Goal: Task Accomplishment & Management: Manage account settings

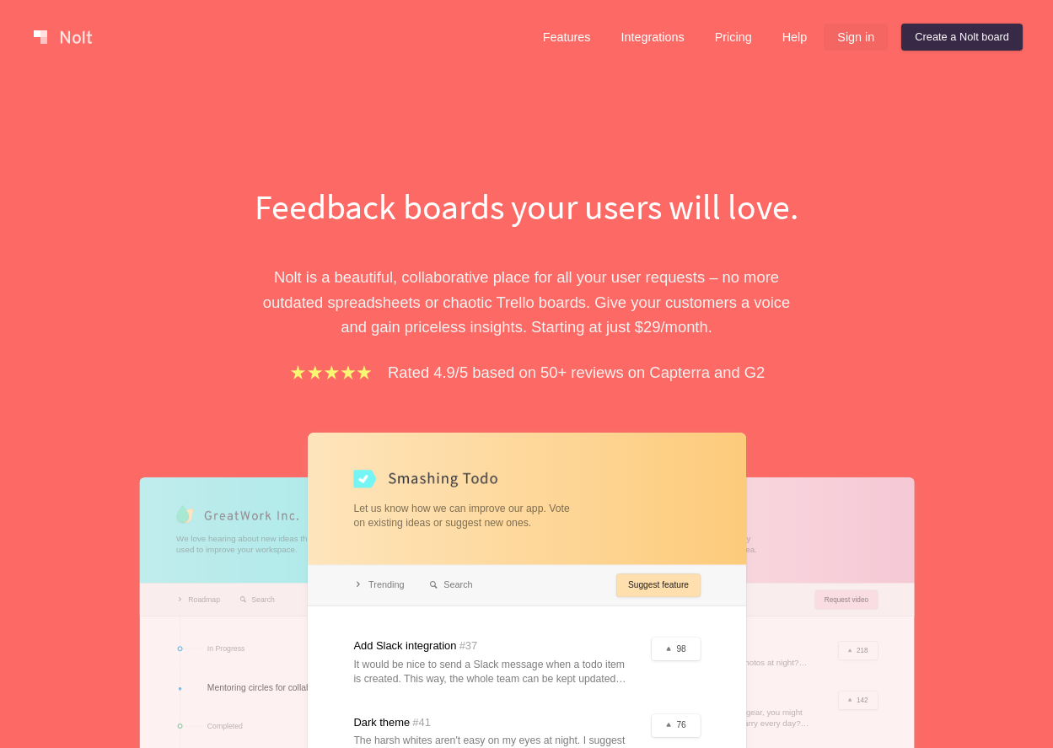
click at [846, 40] on link "Sign in" at bounding box center [856, 37] width 64 height 27
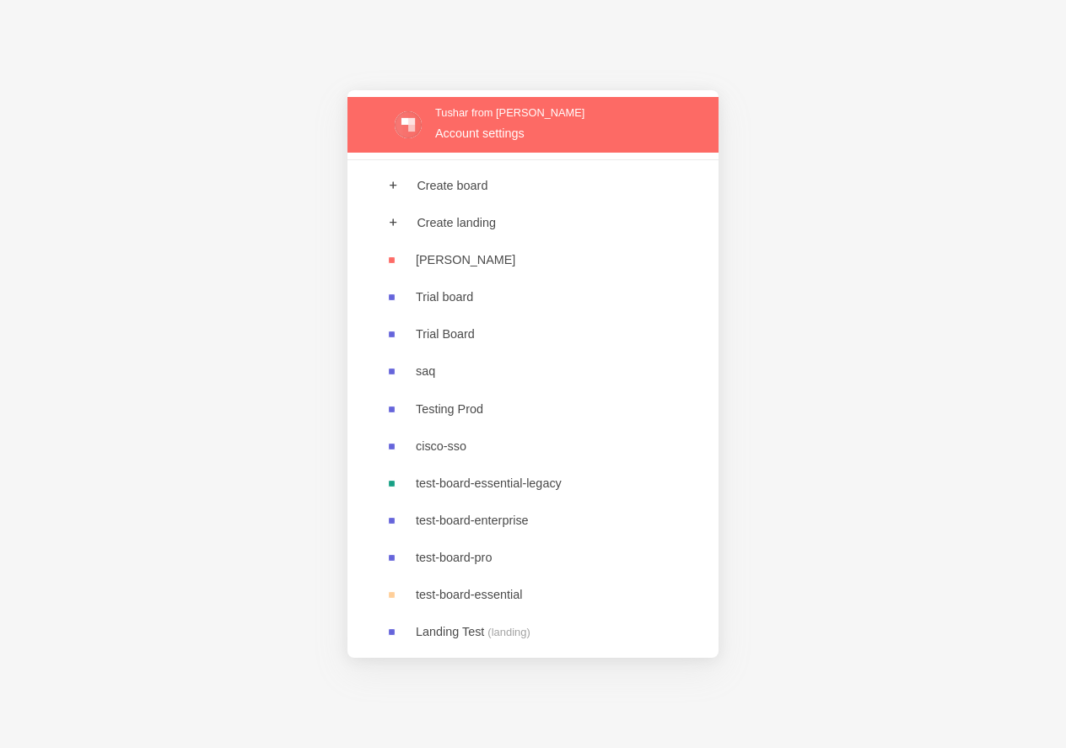
click at [472, 126] on link at bounding box center [533, 124] width 371 height 55
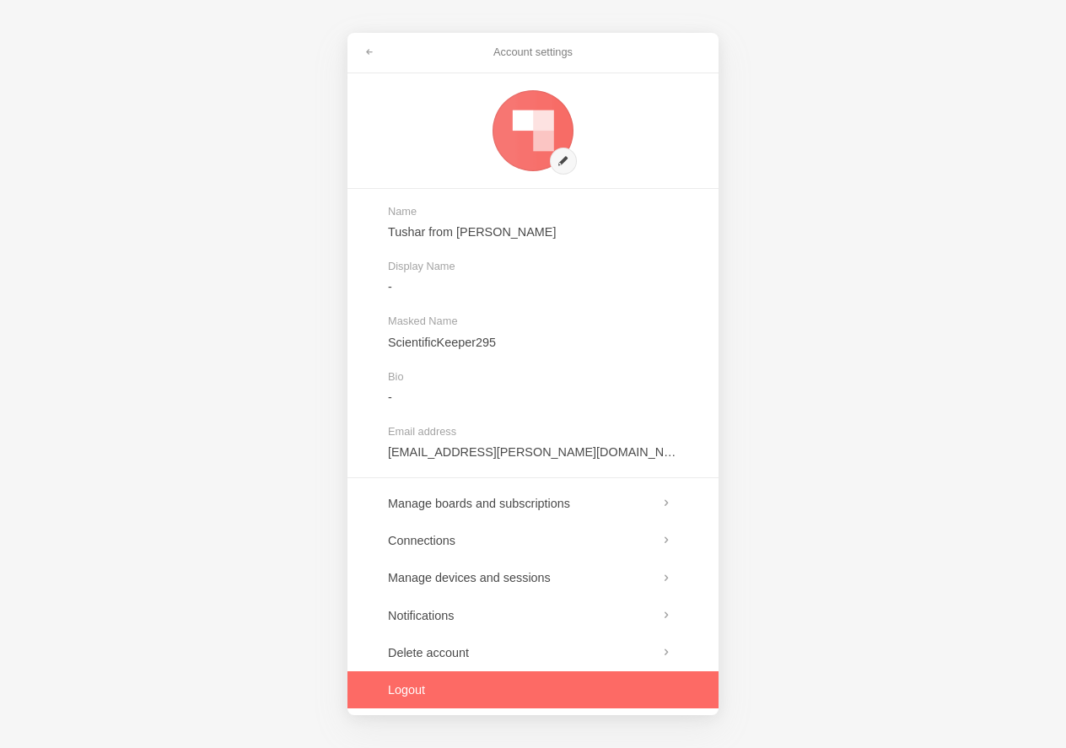
click at [431, 695] on link at bounding box center [533, 689] width 371 height 37
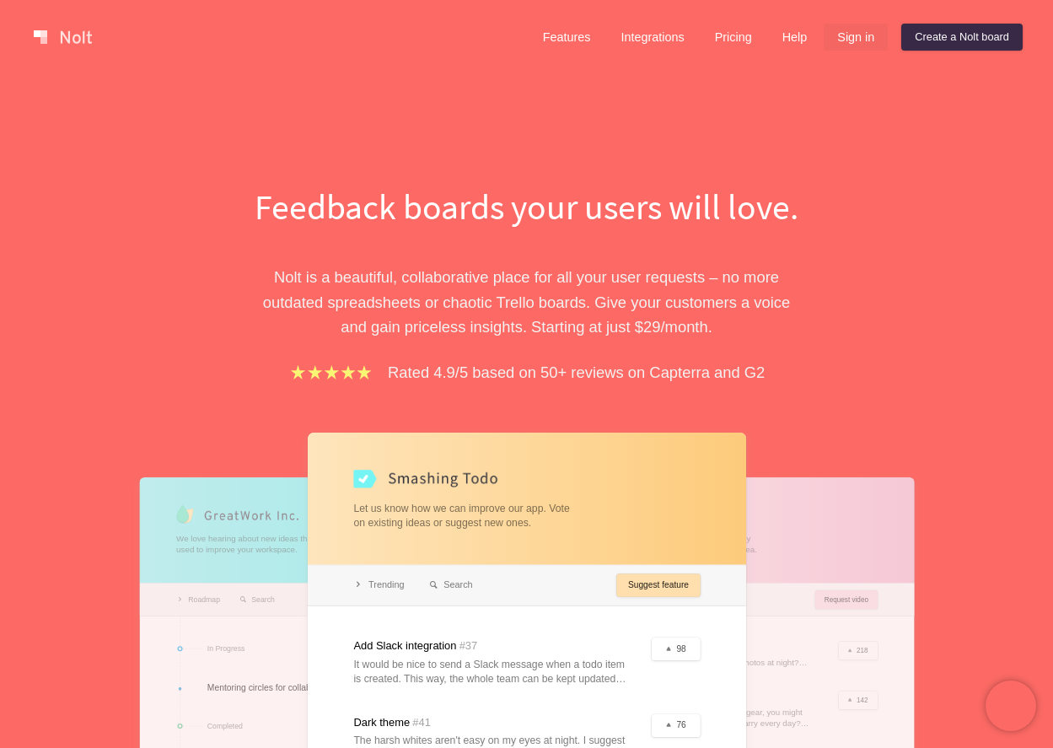
click at [868, 31] on link "Sign in" at bounding box center [856, 37] width 64 height 27
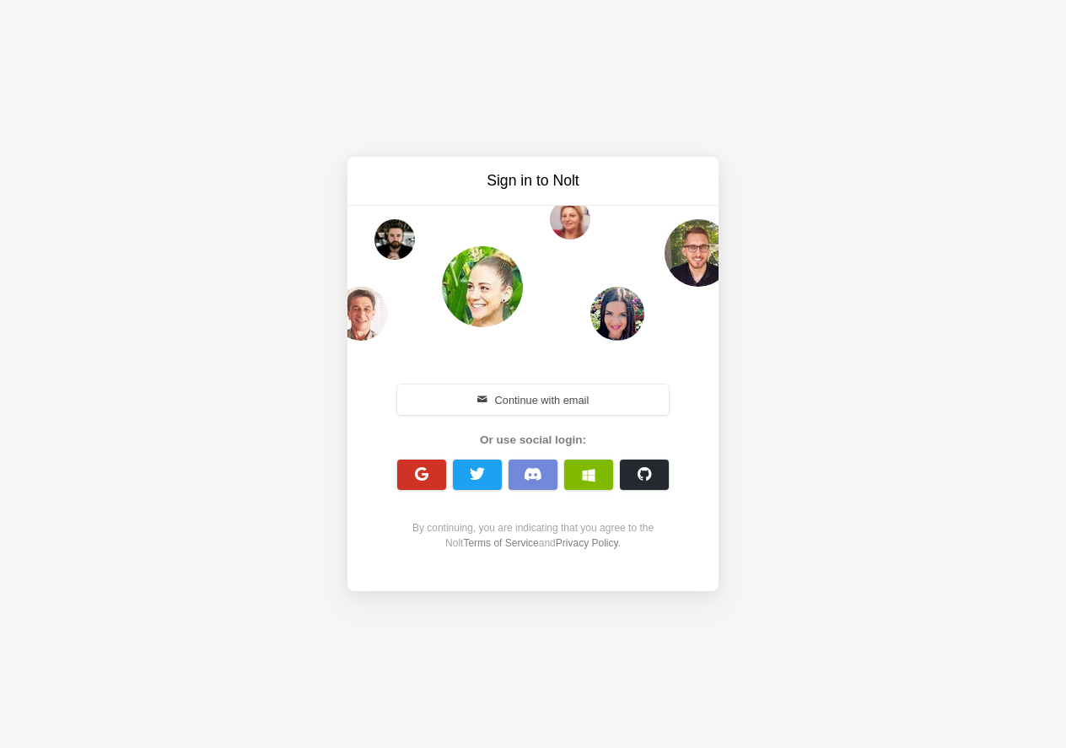
click at [410, 482] on button "button" at bounding box center [421, 475] width 49 height 30
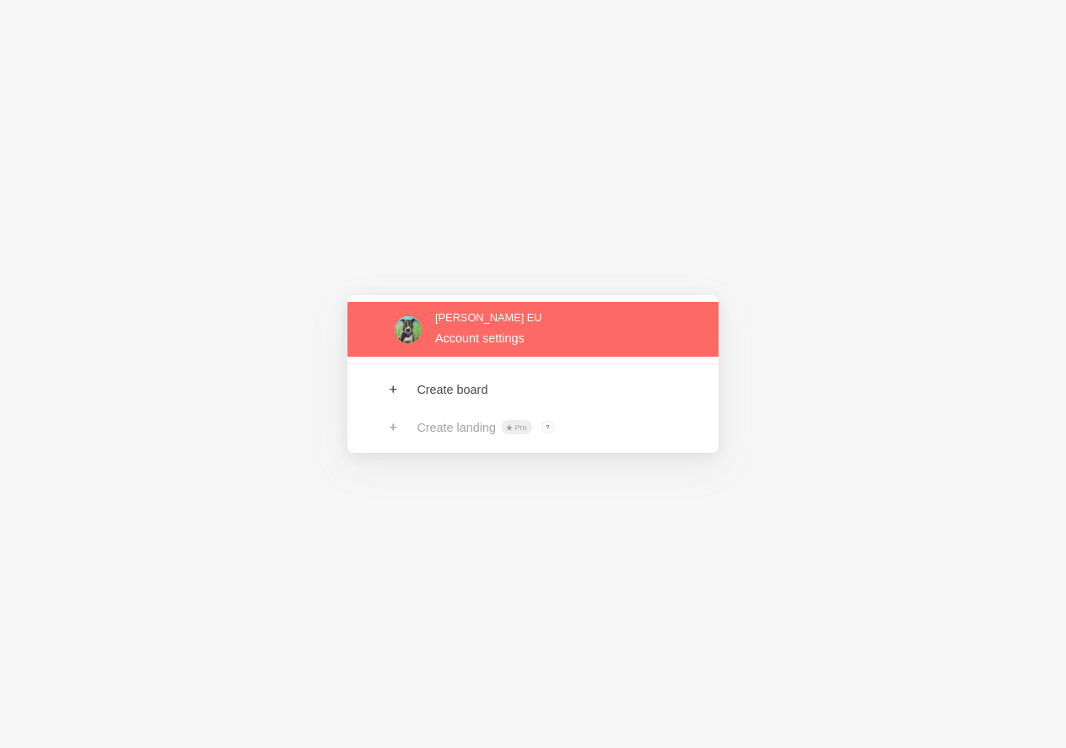
click at [472, 329] on link at bounding box center [533, 329] width 371 height 55
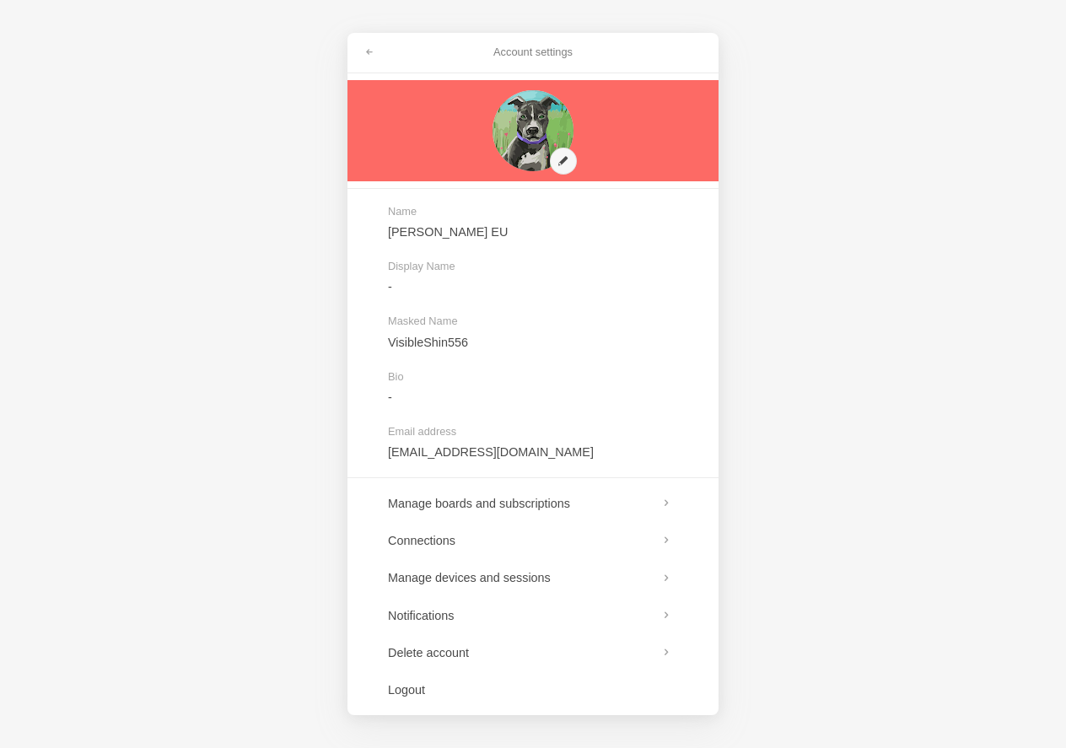
click at [515, 142] on link at bounding box center [533, 130] width 371 height 101
click at [522, 129] on link at bounding box center [533, 130] width 371 height 101
click at [570, 159] on link at bounding box center [533, 130] width 371 height 101
